Goal: Task Accomplishment & Management: Complete application form

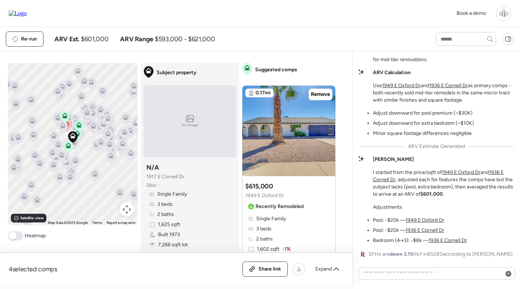
scroll to position [-79, 0]
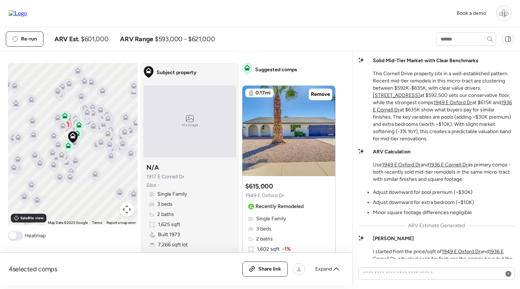
click at [27, 13] on img at bounding box center [18, 13] width 18 height 7
click at [506, 20] on div at bounding box center [503, 13] width 15 height 15
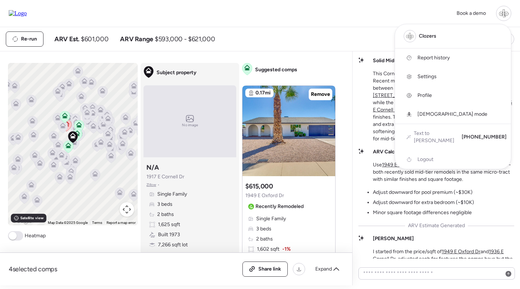
click at [419, 58] on span "Report history" at bounding box center [433, 57] width 32 height 7
click at [322, 55] on div at bounding box center [260, 124] width 520 height 289
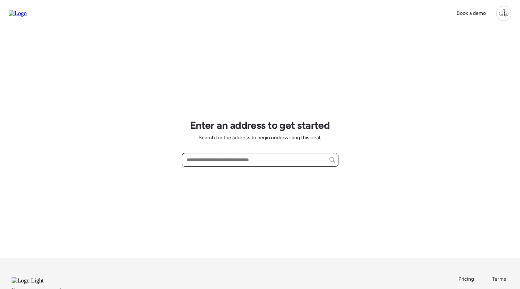
click at [229, 161] on input "text" at bounding box center [260, 160] width 150 height 10
paste input "**********"
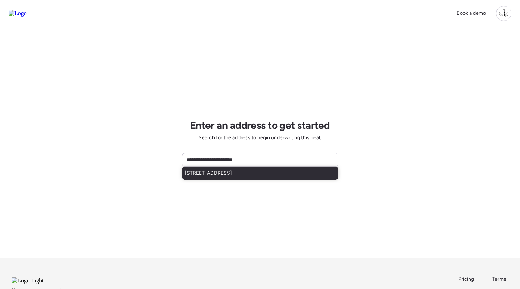
click at [272, 176] on div "338 N 13th St, Phoenix, AZ, 85006" at bounding box center [260, 173] width 156 height 13
type input "**********"
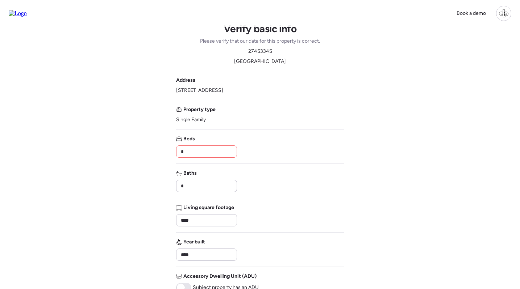
scroll to position [11, 0]
click at [208, 147] on input "*" at bounding box center [206, 151] width 54 height 10
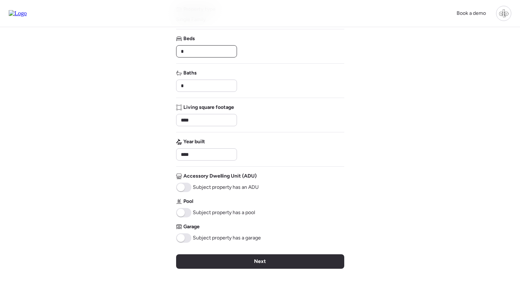
scroll to position [111, 0]
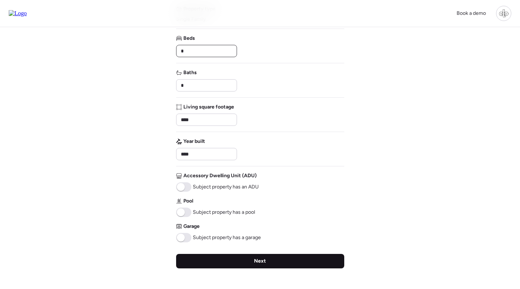
type input "*"
click at [231, 258] on div "Next" at bounding box center [260, 261] width 168 height 14
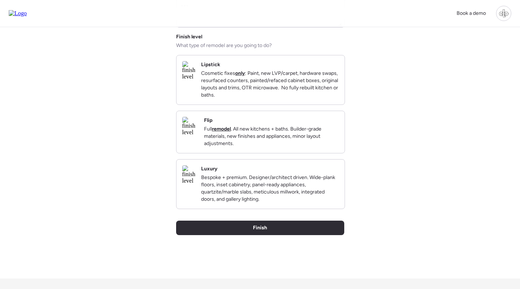
scroll to position [0, 0]
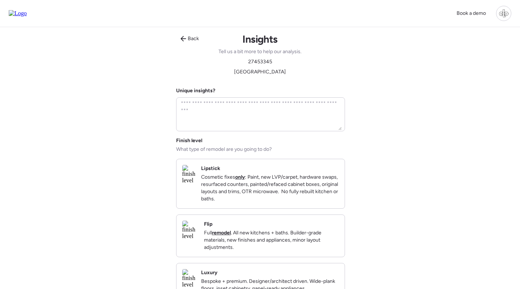
click at [235, 230] on div "Flip Full remodel . All new kitchens + baths. Builder-grade materials, new fini…" at bounding box center [271, 236] width 135 height 30
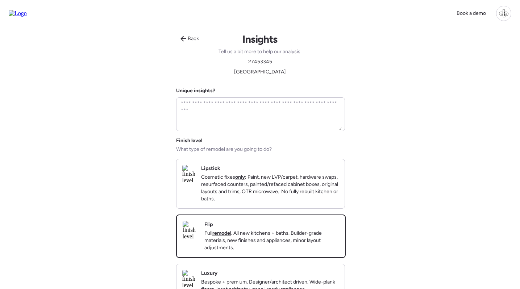
scroll to position [98, 0]
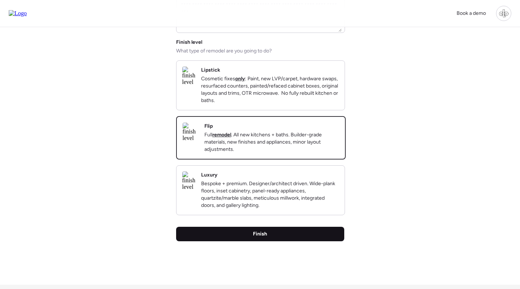
click at [252, 240] on div "Finish" at bounding box center [260, 234] width 168 height 14
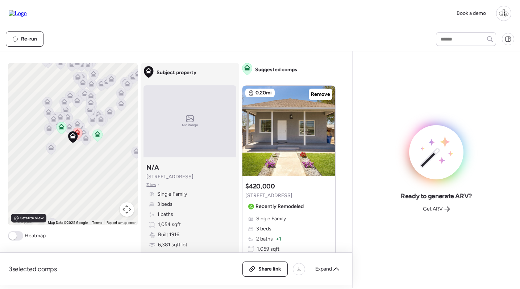
click at [85, 143] on icon at bounding box center [86, 140] width 10 height 12
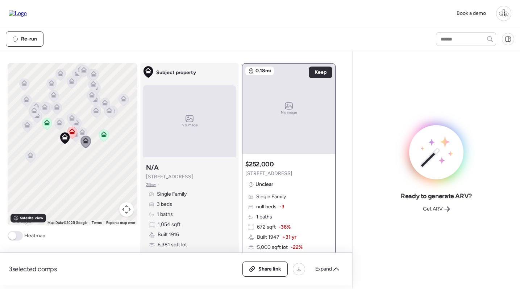
click at [76, 140] on div at bounding box center [72, 133] width 10 height 13
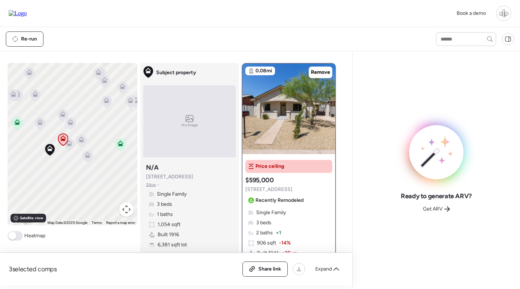
click at [69, 147] on icon at bounding box center [69, 145] width 10 height 12
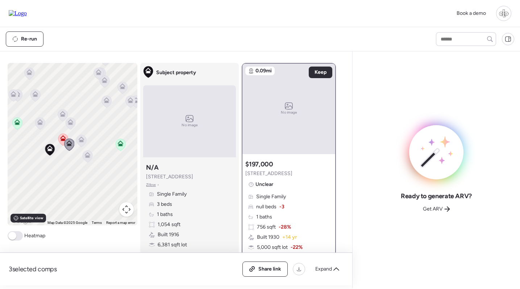
click at [84, 142] on icon at bounding box center [81, 141] width 5 height 2
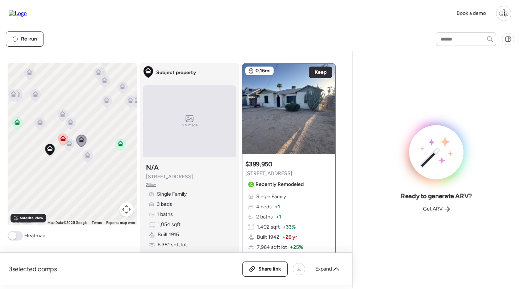
click at [120, 145] on icon at bounding box center [120, 145] width 5 height 2
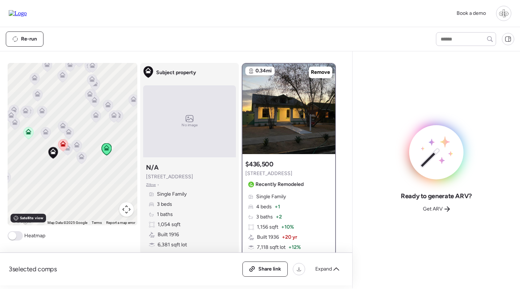
click at [28, 131] on icon at bounding box center [29, 132] width 6 height 6
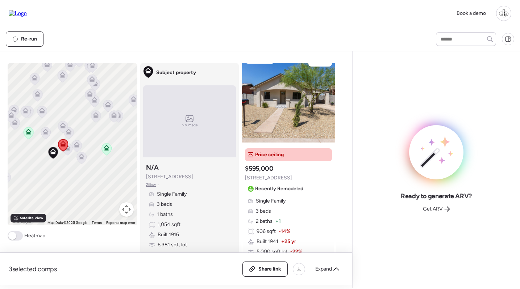
scroll to position [622, 0]
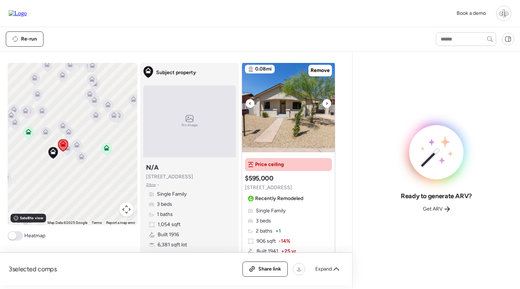
click at [302, 105] on img at bounding box center [288, 107] width 93 height 91
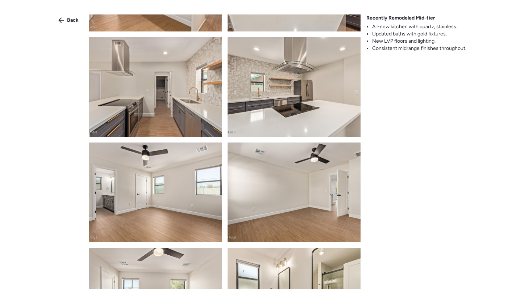
scroll to position [769, 0]
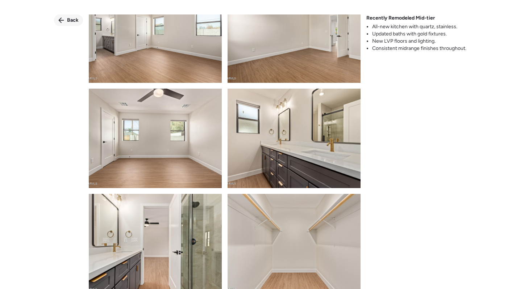
click at [71, 20] on span "Back" at bounding box center [73, 20] width 12 height 7
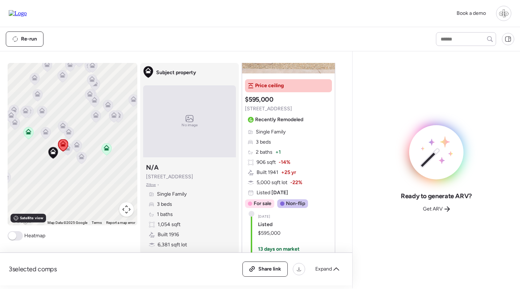
scroll to position [692, 0]
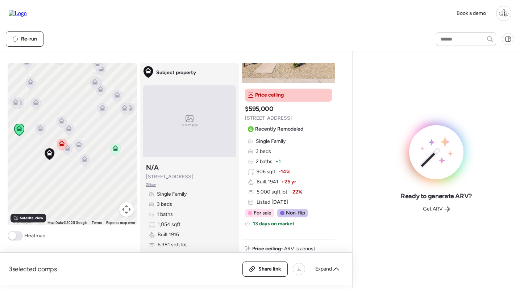
click at [68, 154] on icon at bounding box center [68, 149] width 10 height 12
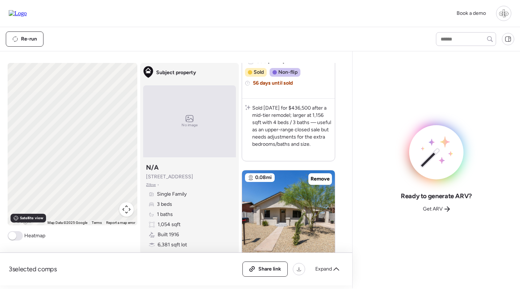
scroll to position [0, 0]
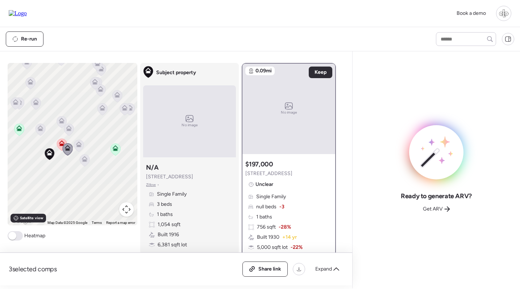
click at [79, 145] on icon at bounding box center [78, 146] width 5 height 2
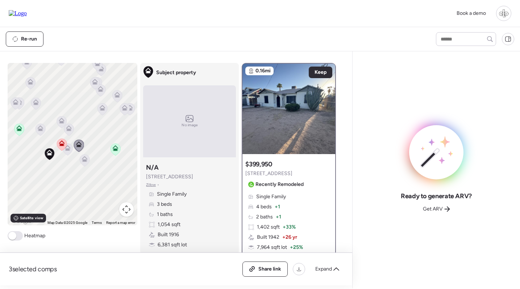
click at [88, 160] on icon at bounding box center [85, 161] width 10 height 12
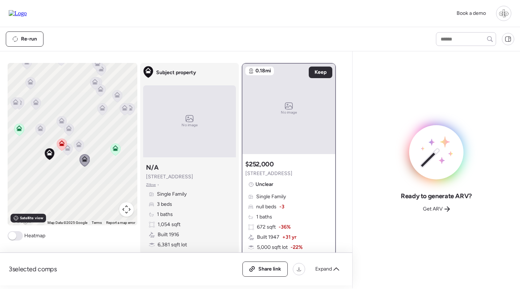
click at [80, 151] on icon at bounding box center [79, 146] width 10 height 12
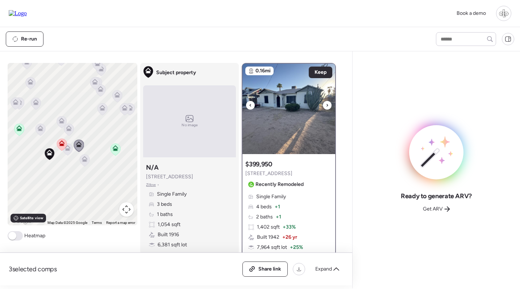
click at [285, 124] on img at bounding box center [288, 109] width 93 height 91
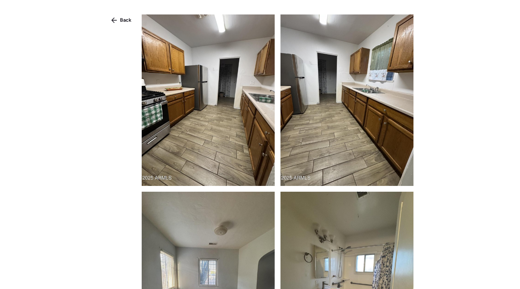
scroll to position [400, 0]
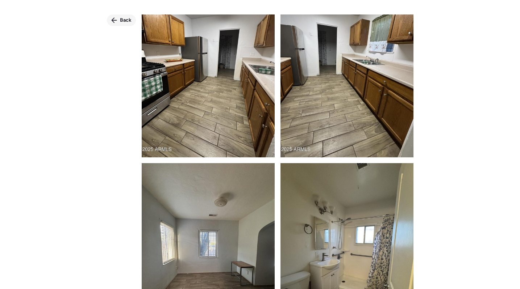
click at [116, 20] on icon at bounding box center [114, 20] width 6 height 6
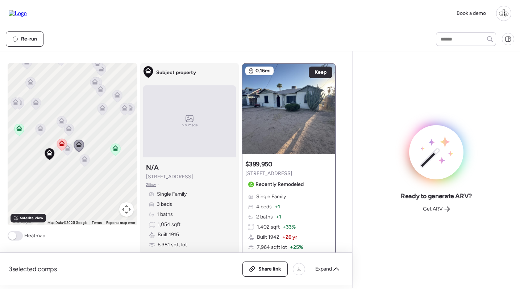
click at [118, 153] on icon at bounding box center [115, 150] width 10 height 12
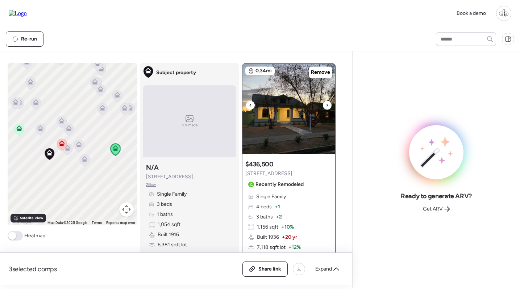
scroll to position [4, 0]
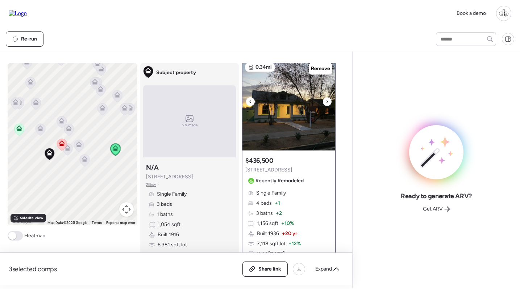
click at [301, 108] on img at bounding box center [288, 105] width 93 height 91
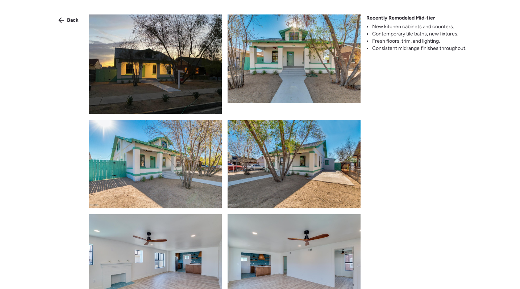
scroll to position [393, 0]
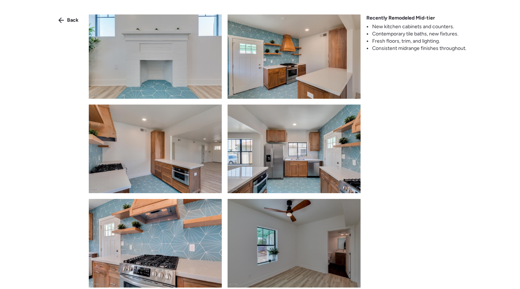
click at [68, 19] on span "Back" at bounding box center [73, 20] width 12 height 7
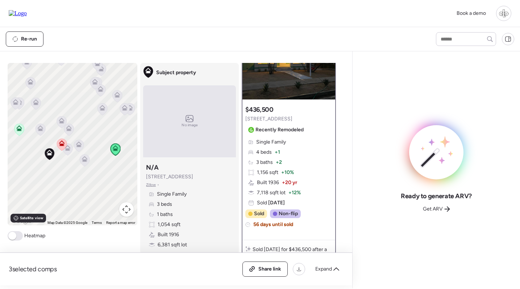
scroll to position [76, 0]
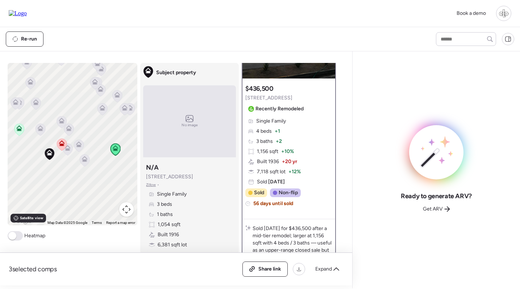
click at [20, 130] on icon at bounding box center [19, 130] width 5 height 2
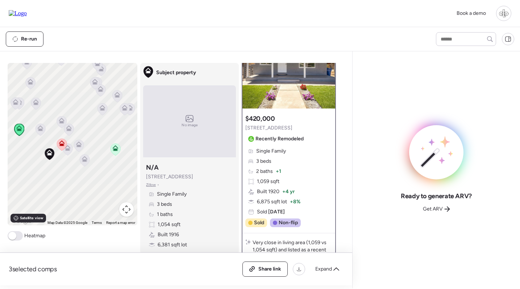
scroll to position [37, 0]
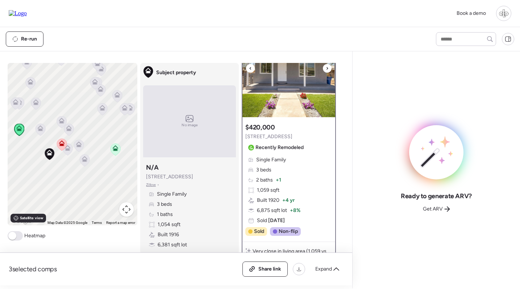
click at [290, 102] on img at bounding box center [288, 72] width 93 height 91
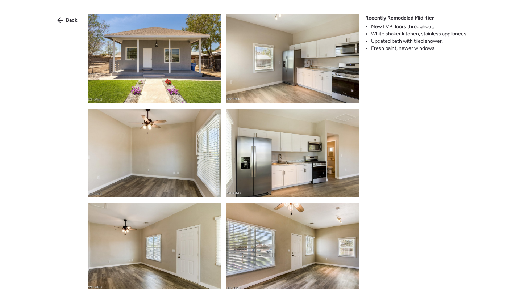
click at [74, 18] on span "Back" at bounding box center [72, 20] width 12 height 7
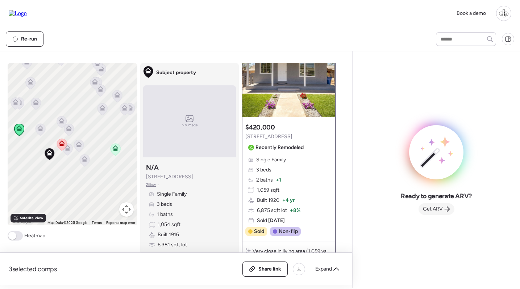
click at [435, 212] on span "Get ARV" at bounding box center [433, 209] width 20 height 7
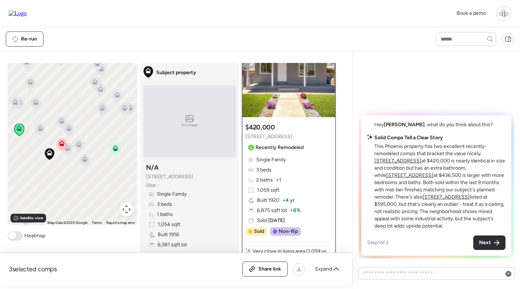
click at [421, 159] on u "1125 E Fillmore St" at bounding box center [397, 161] width 47 height 6
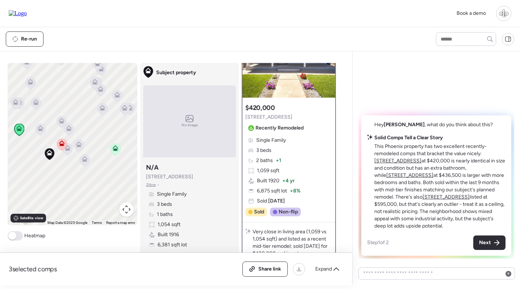
scroll to position [59, 0]
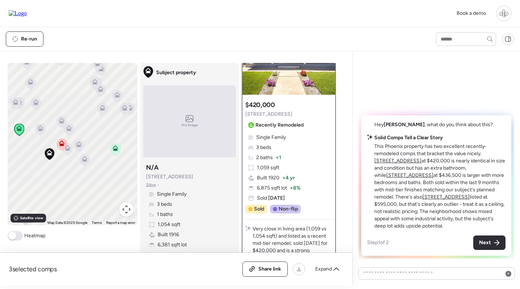
click at [433, 175] on u "346 N 15th St" at bounding box center [409, 175] width 47 height 6
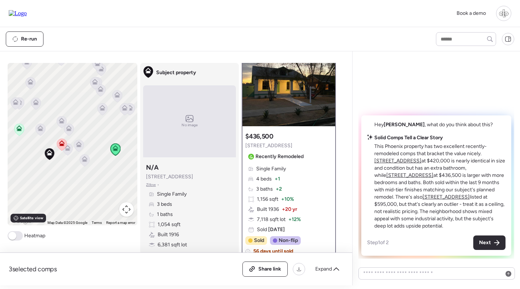
scroll to position [29, 0]
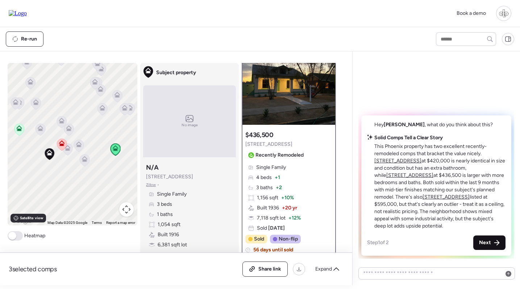
click at [487, 241] on span "Next" at bounding box center [485, 242] width 12 height 7
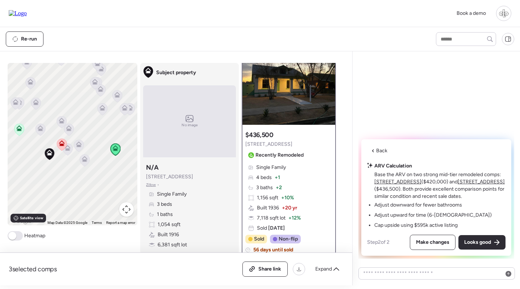
click at [388, 184] on u "1125 E Fillmore St" at bounding box center [397, 182] width 47 height 6
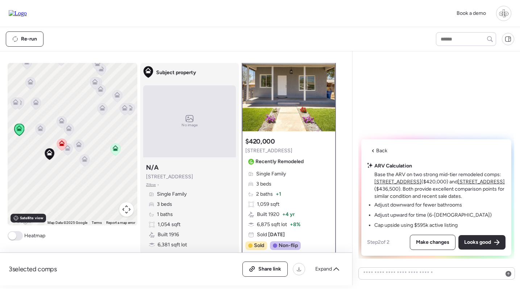
scroll to position [25, 0]
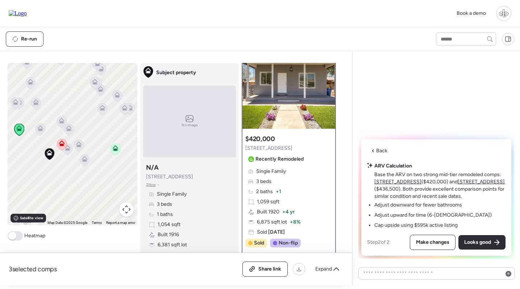
click at [465, 181] on u "346 N 15th St" at bounding box center [480, 182] width 47 height 6
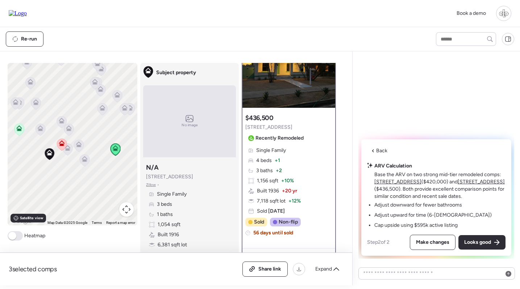
scroll to position [47, 0]
click at [382, 154] on span "Back" at bounding box center [381, 150] width 11 height 7
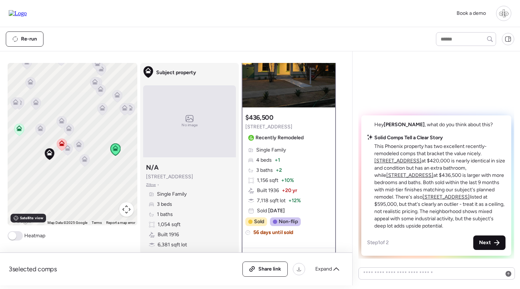
click at [491, 237] on div "Next" at bounding box center [489, 243] width 32 height 14
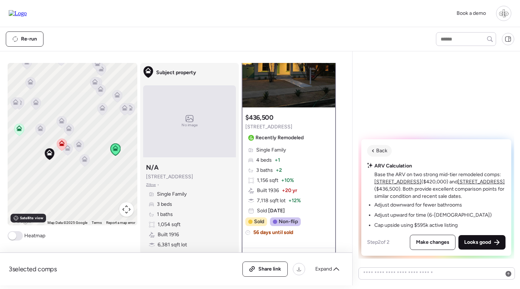
click at [488, 242] on span "Looks good" at bounding box center [477, 242] width 27 height 7
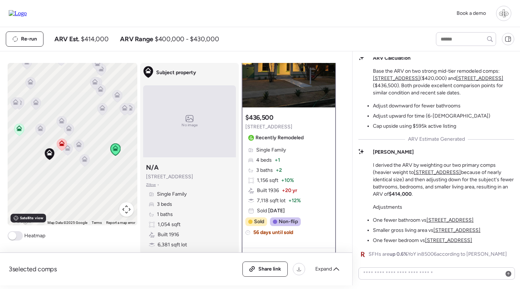
click at [20, 129] on icon at bounding box center [19, 128] width 6 height 6
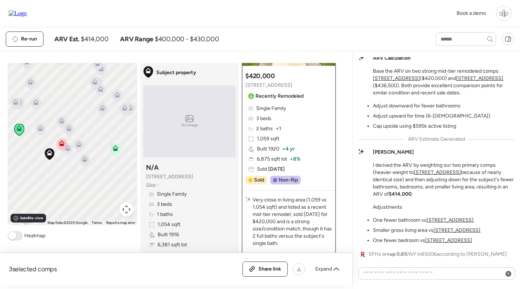
scroll to position [88, 0]
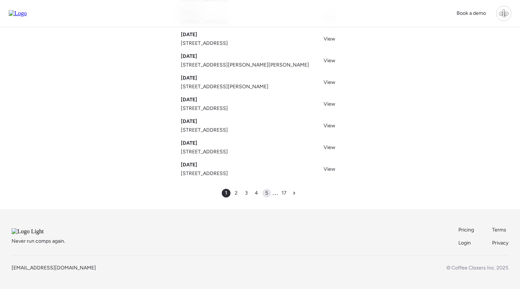
scroll to position [115, 0]
click at [236, 190] on span "2" at bounding box center [236, 193] width 3 height 7
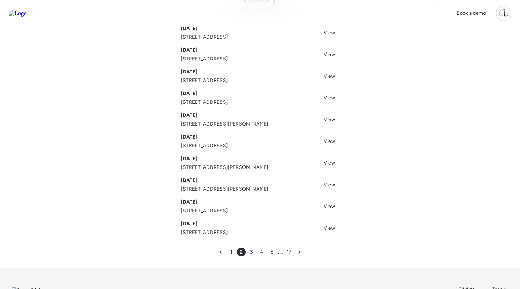
scroll to position [47, 0]
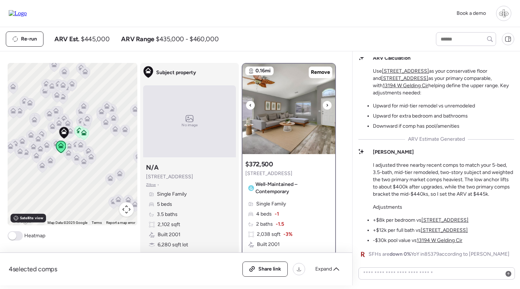
scroll to position [-1, 0]
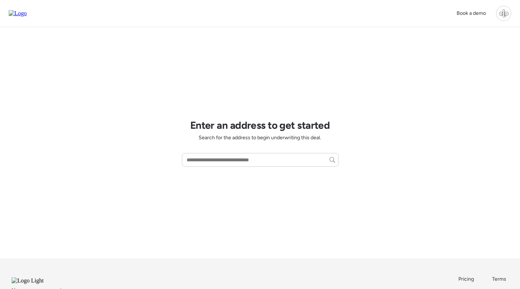
click at [500, 8] on div at bounding box center [503, 13] width 15 height 15
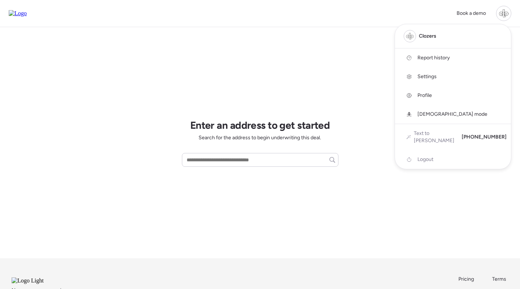
click at [424, 156] on span "Logout" at bounding box center [425, 159] width 16 height 7
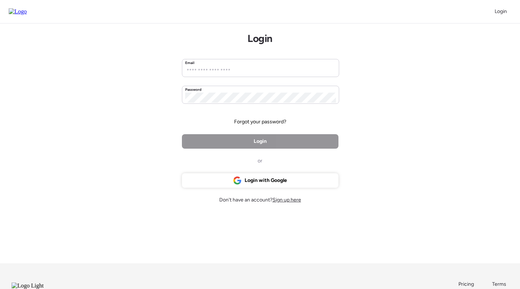
click at [285, 202] on span "Sign up here" at bounding box center [286, 200] width 29 height 6
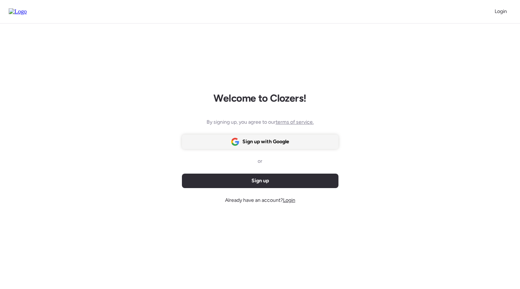
click at [276, 143] on span "Sign up with Google" at bounding box center [265, 141] width 47 height 7
